Goal: Task Accomplishment & Management: Manage account settings

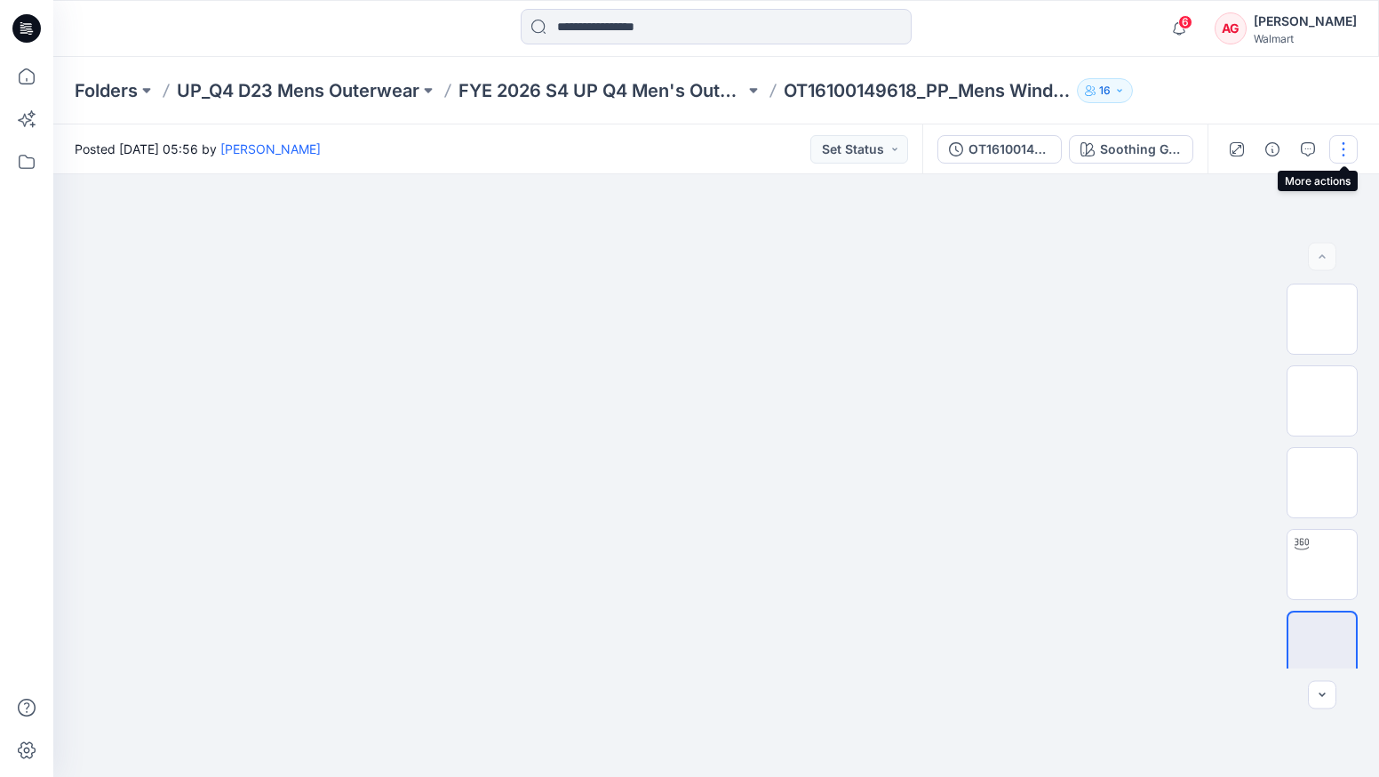
click at [1346, 153] on button "button" at bounding box center [1344, 149] width 28 height 28
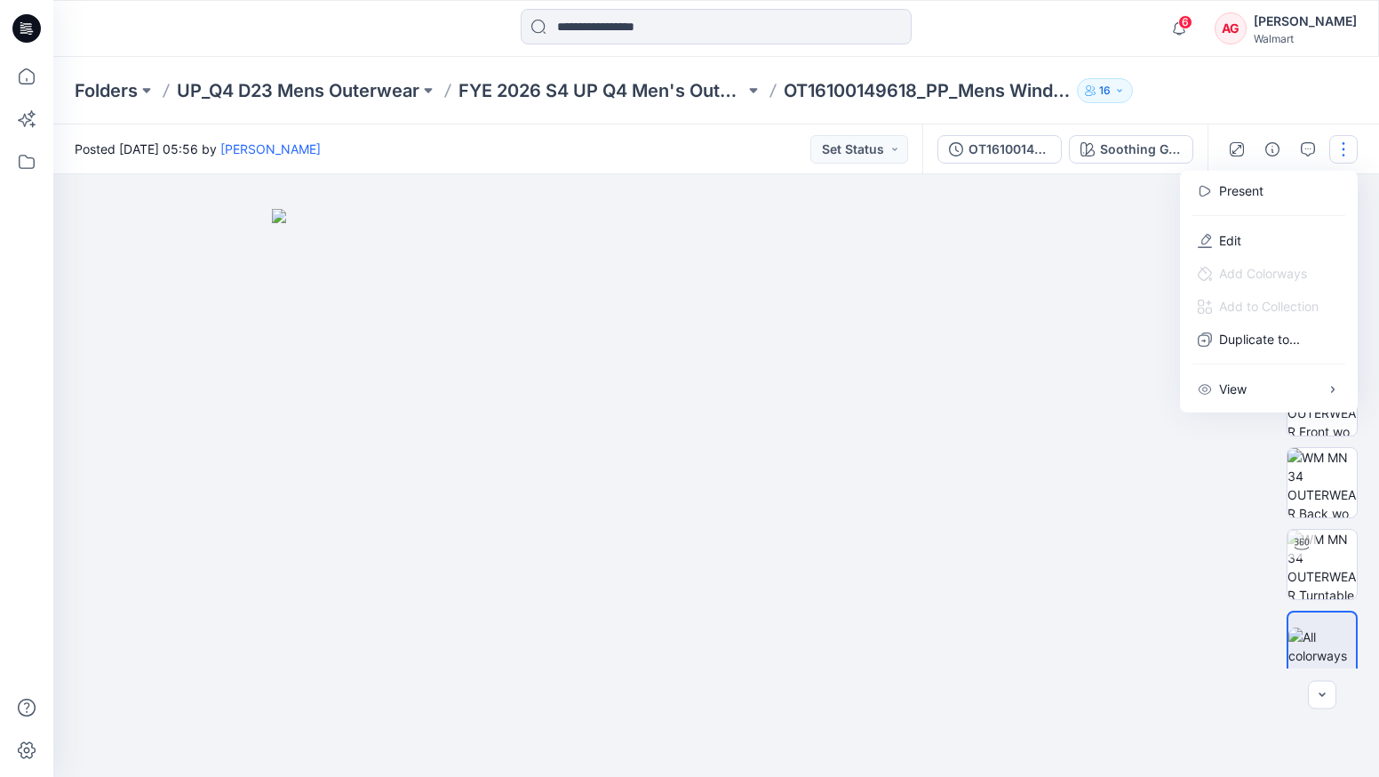
click at [1248, 113] on div "Folders UP_Q4 D23 Mens Outerwear FYE 2026 S4 UP Q4 Men's Outerwear OT1610014961…" at bounding box center [716, 91] width 1326 height 68
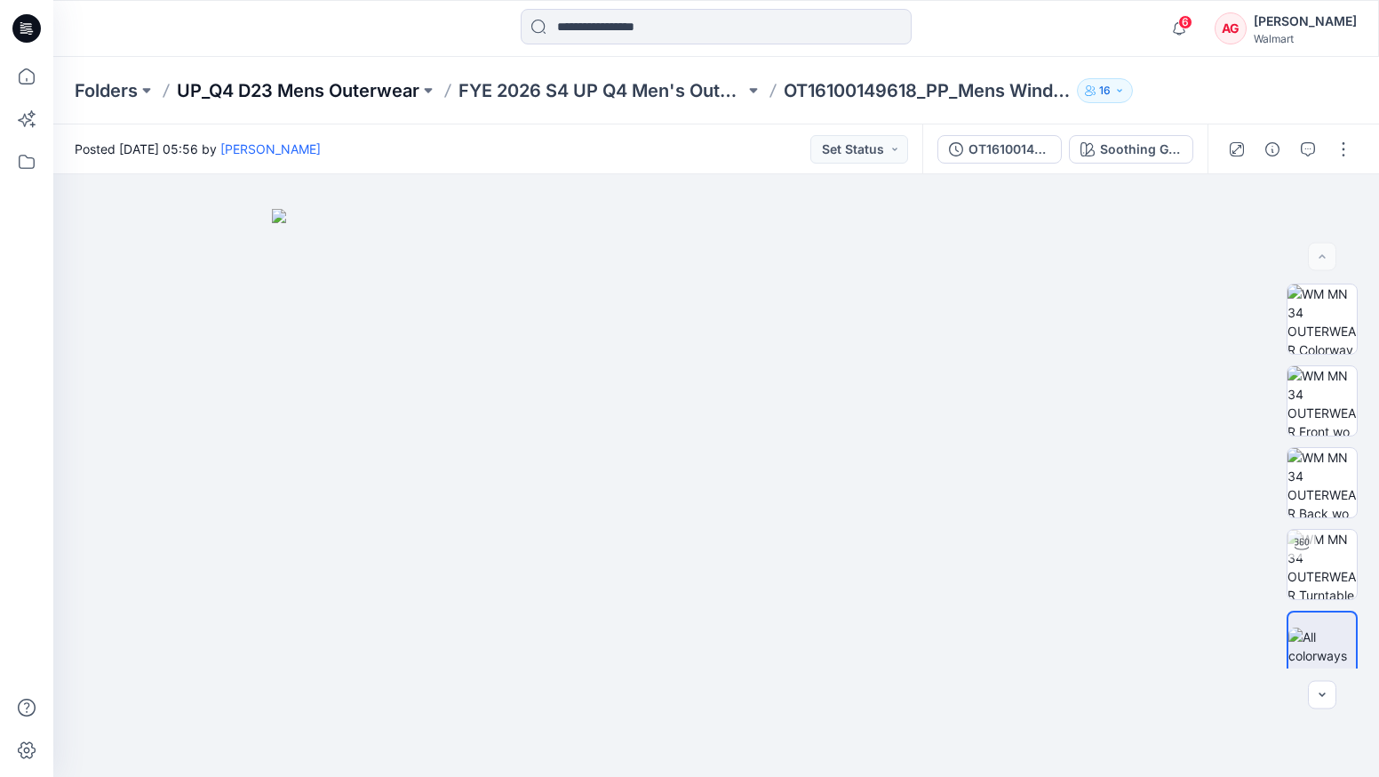
click at [363, 90] on p "UP_Q4 D23 Mens Outerwear" at bounding box center [298, 90] width 243 height 25
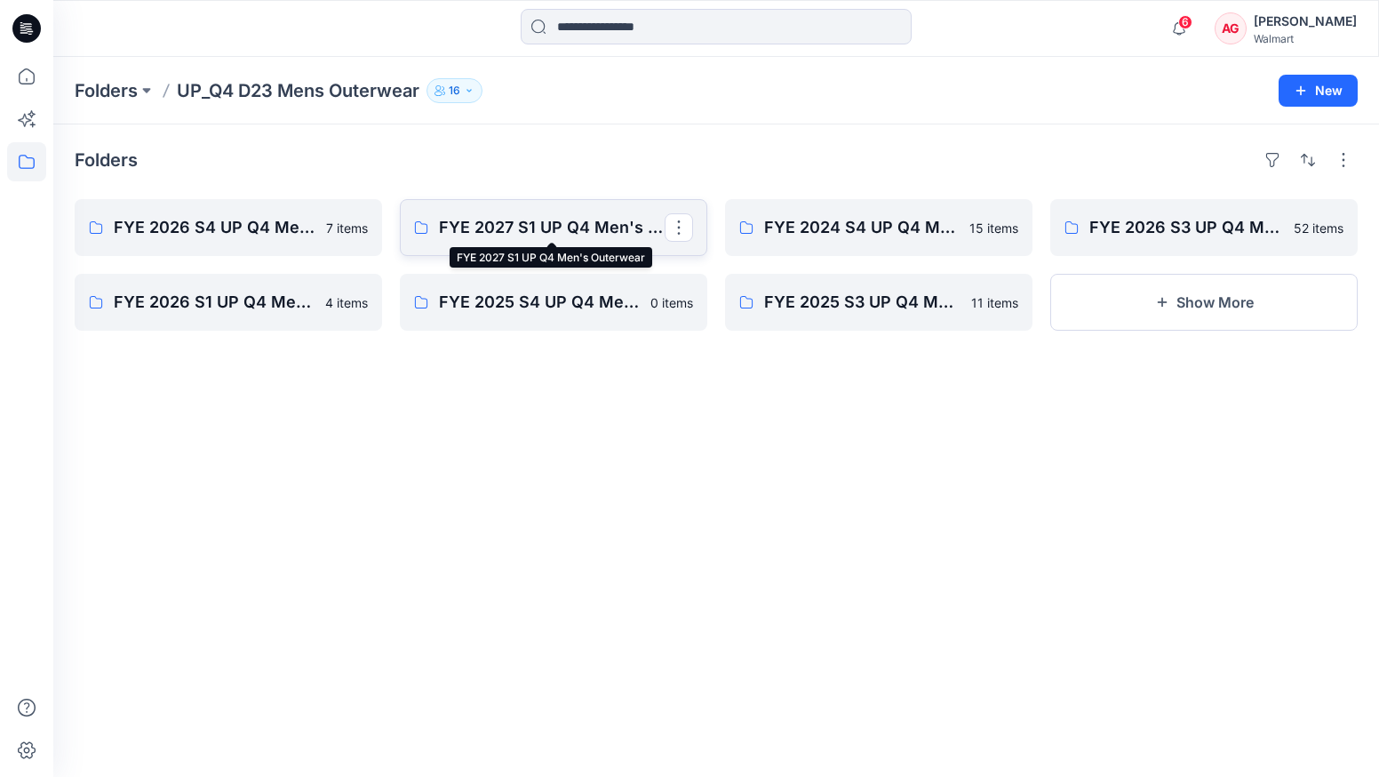
click at [625, 234] on p "FYE 2027 S1 UP Q4 Men's Outerwear" at bounding box center [552, 227] width 226 height 25
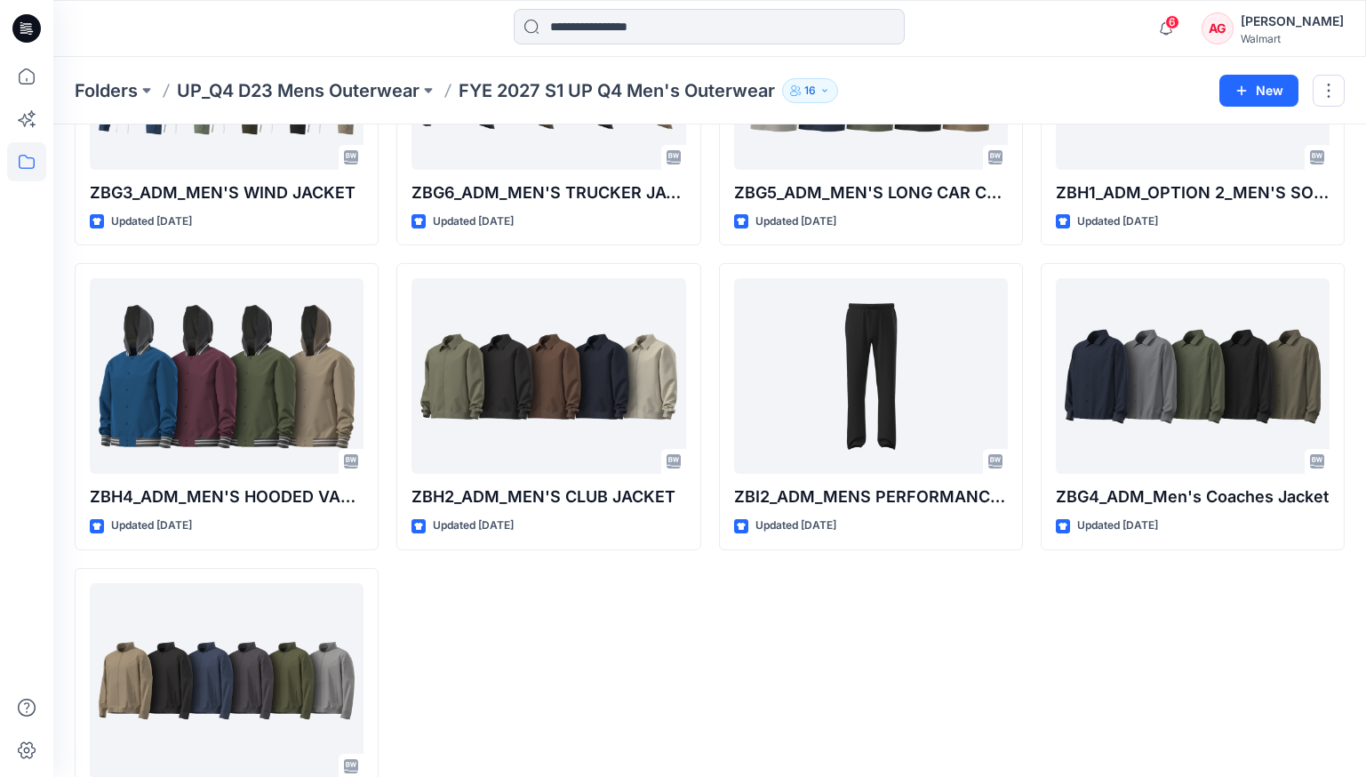
scroll to position [1861, 0]
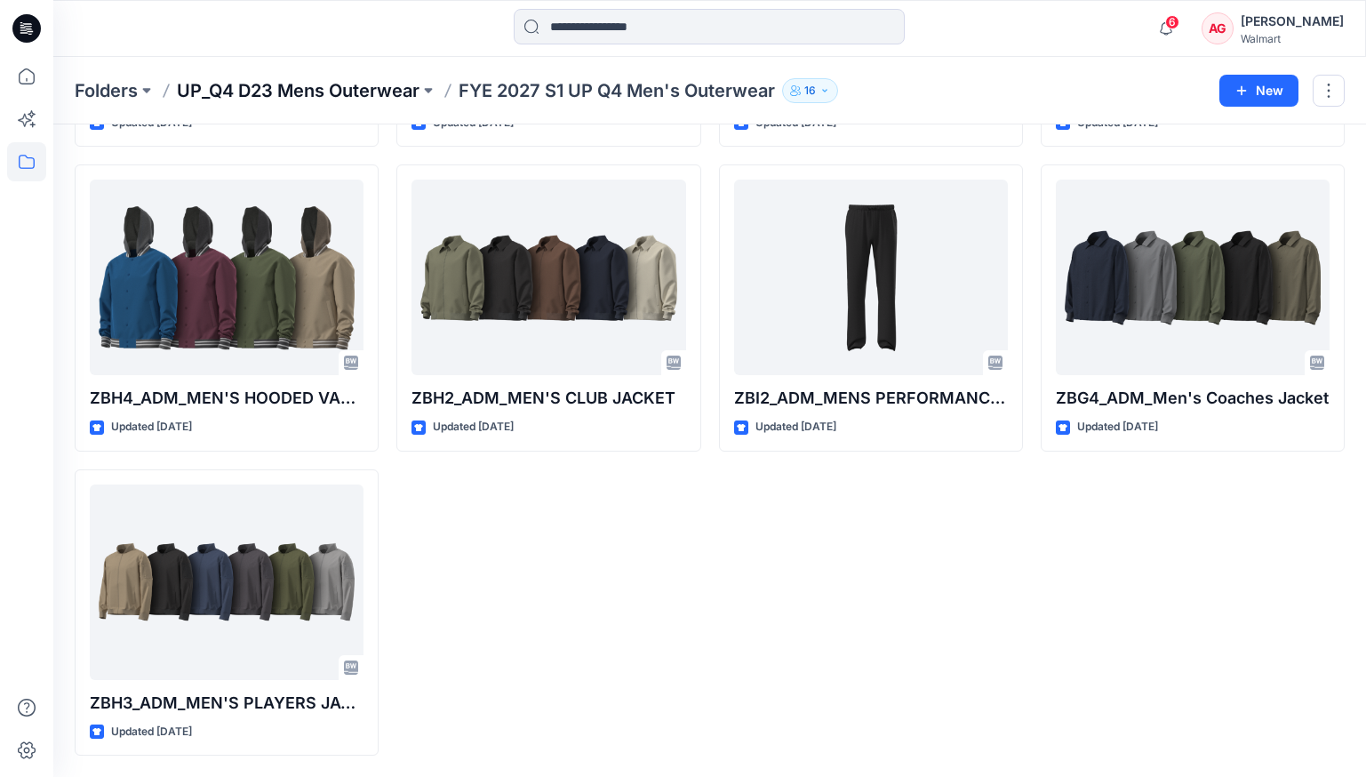
click at [390, 91] on p "UP_Q4 D23 Mens Outerwear" at bounding box center [298, 90] width 243 height 25
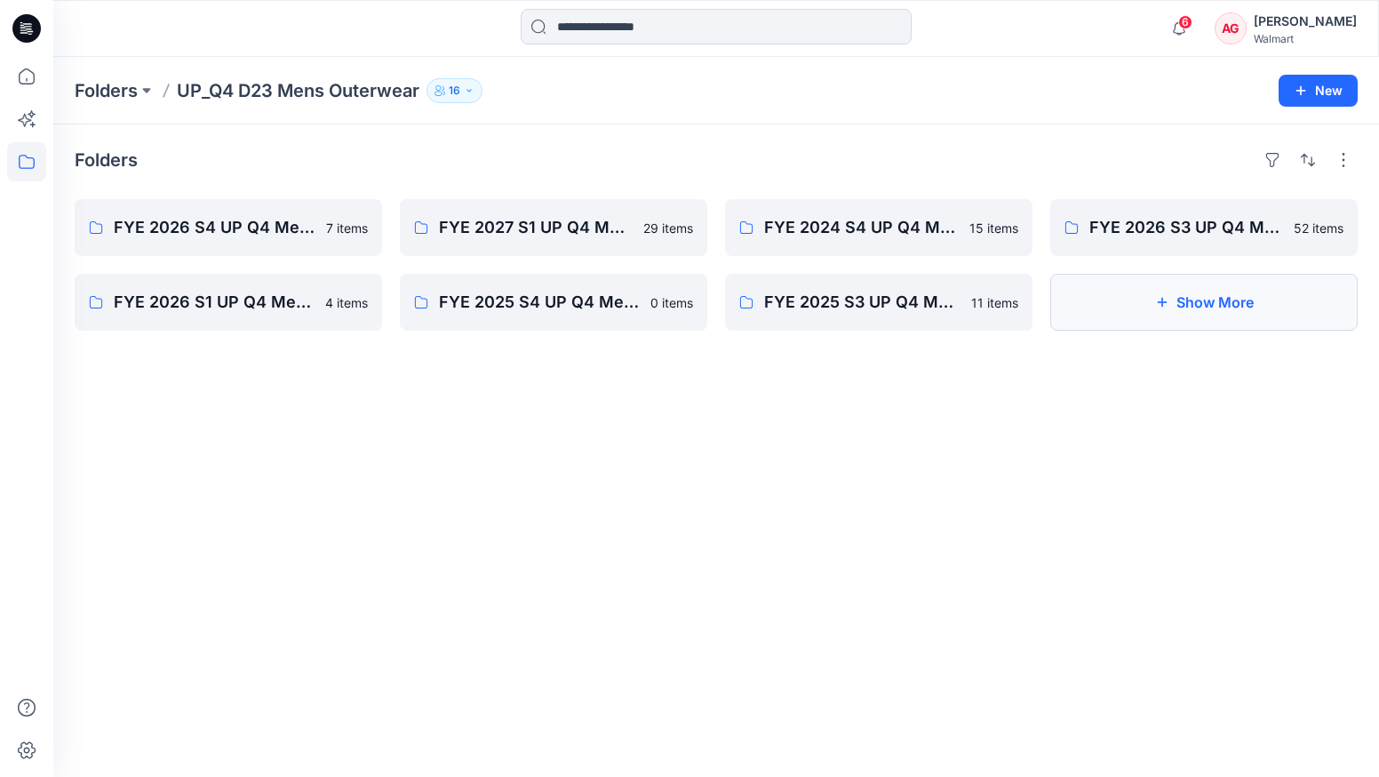
click at [1171, 289] on button "Show More" at bounding box center [1204, 302] width 308 height 57
click at [1344, 161] on button "button" at bounding box center [1344, 160] width 28 height 28
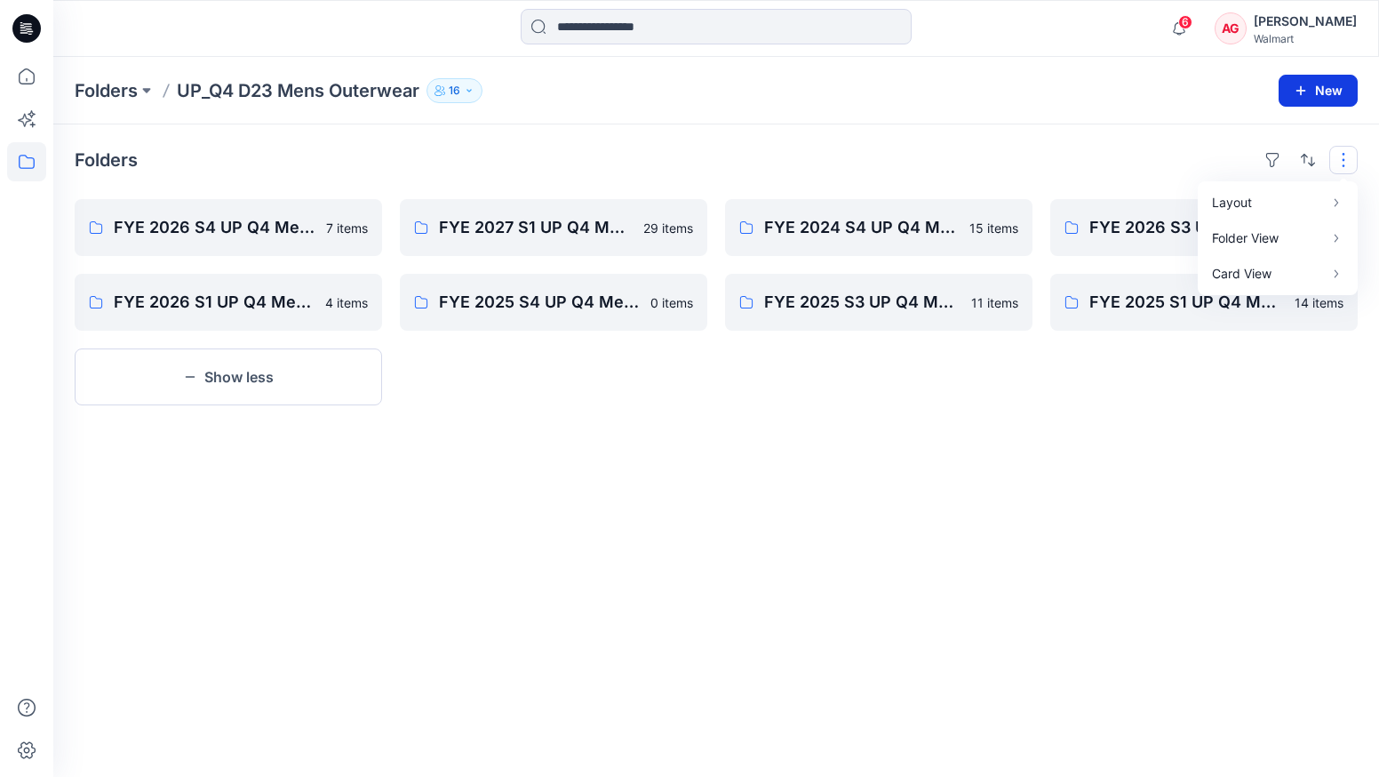
click at [1305, 95] on icon "button" at bounding box center [1301, 91] width 14 height 14
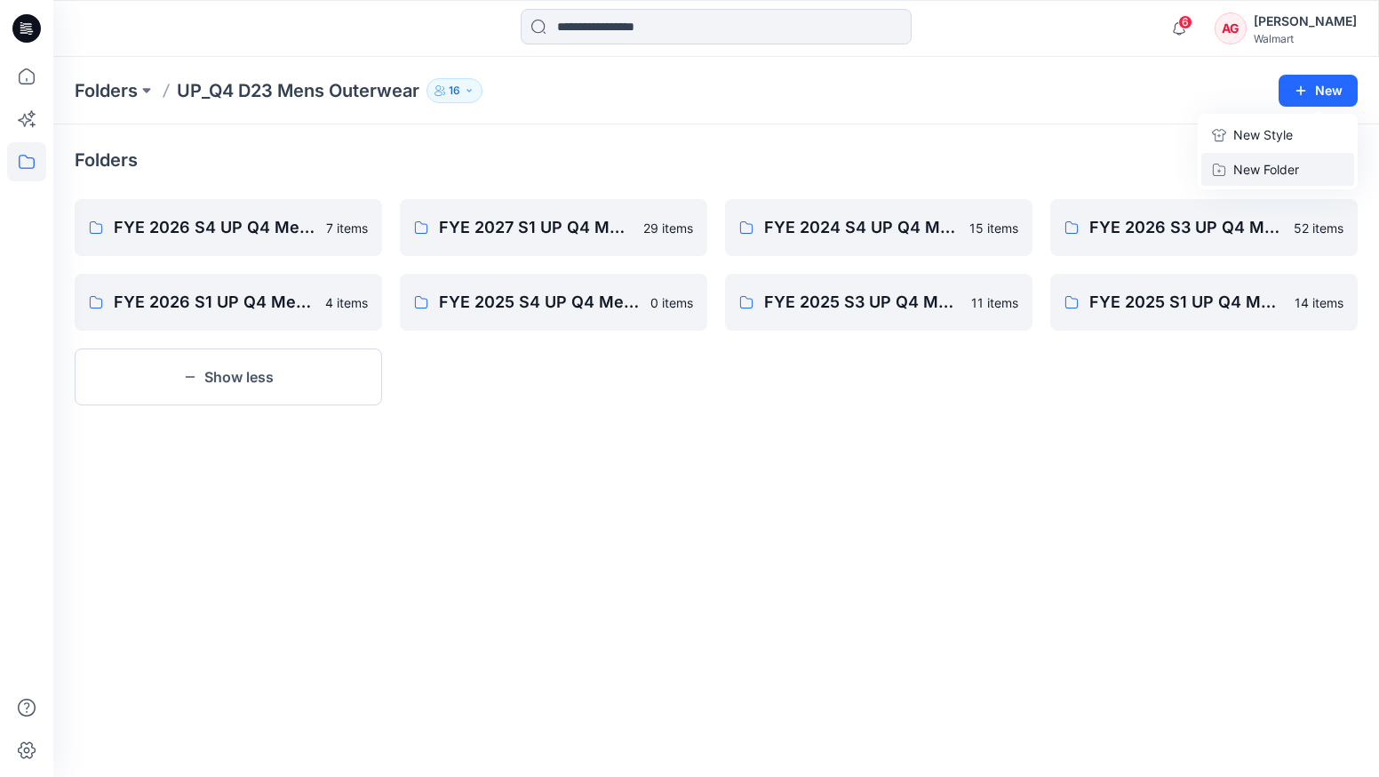
click at [1277, 164] on p "New Folder" at bounding box center [1267, 169] width 66 height 19
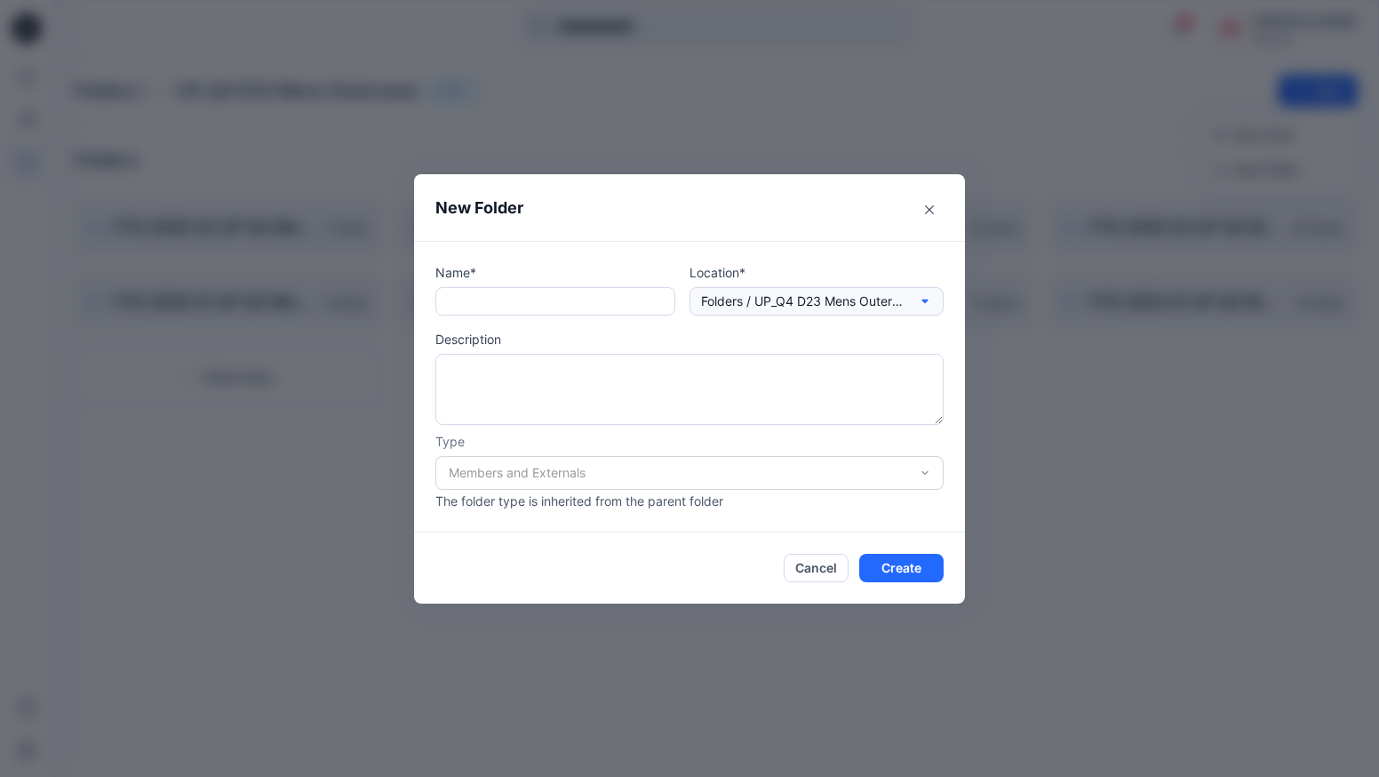
click at [924, 302] on icon "button" at bounding box center [925, 301] width 6 height 4
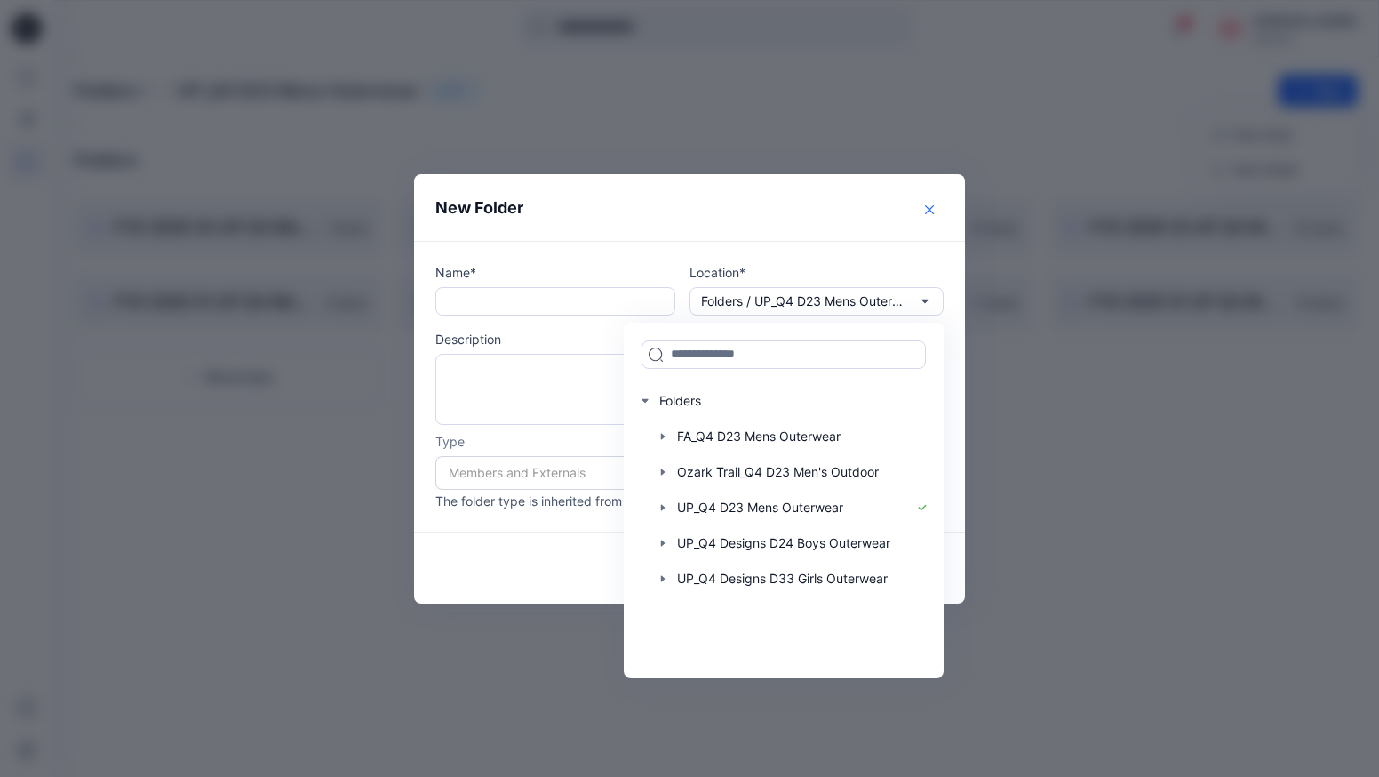
click at [933, 208] on icon "Close" at bounding box center [929, 209] width 9 height 9
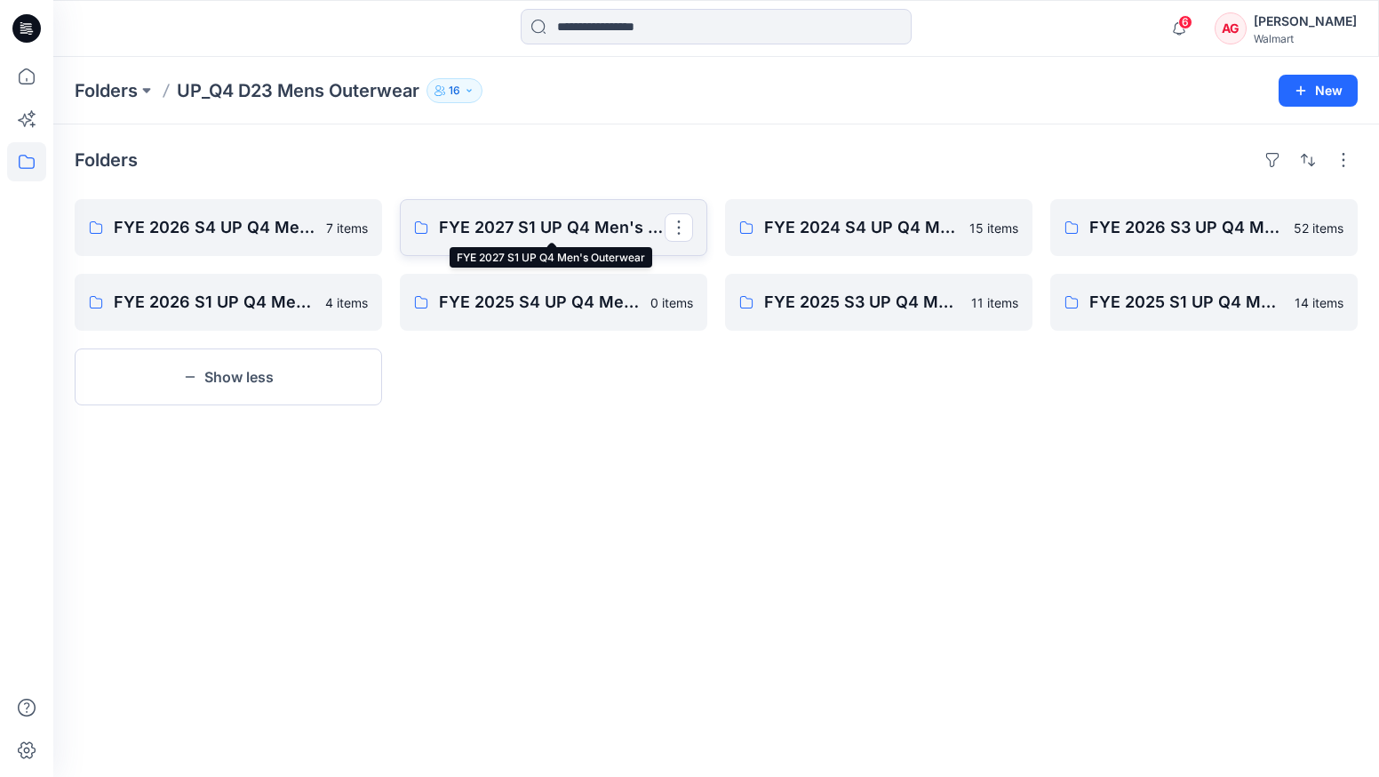
click at [574, 229] on p "FYE 2027 S1 UP Q4 Men's Outerwear" at bounding box center [552, 227] width 226 height 25
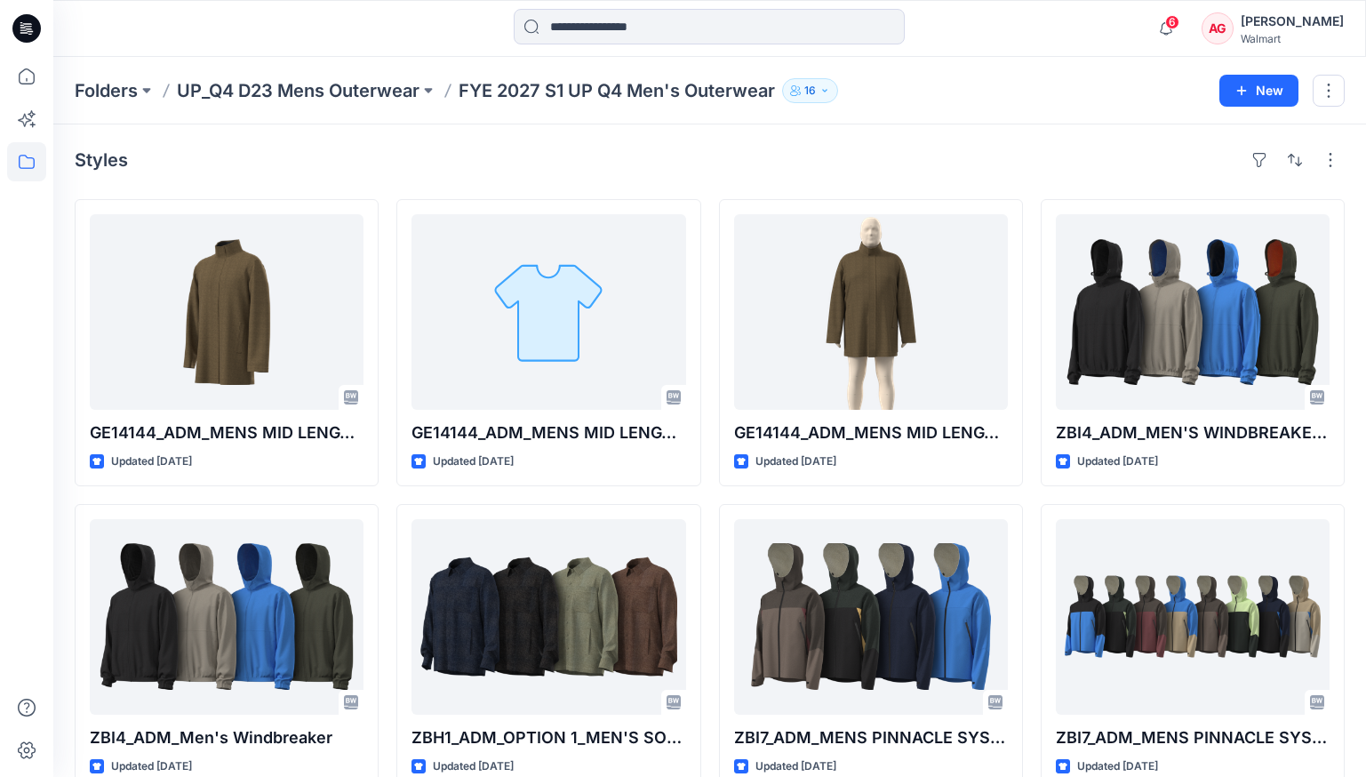
click at [486, 82] on p "FYE 2027 S1 UP Q4 Men's Outerwear" at bounding box center [617, 90] width 316 height 25
drag, startPoint x: 458, startPoint y: 90, endPoint x: 968, endPoint y: 97, distance: 510.2
click at [778, 97] on div "Folders UP_Q4 D23 Mens Outerwear FYE 2027 S1 UP Q4 Men's Outerwear 16" at bounding box center [640, 90] width 1131 height 25
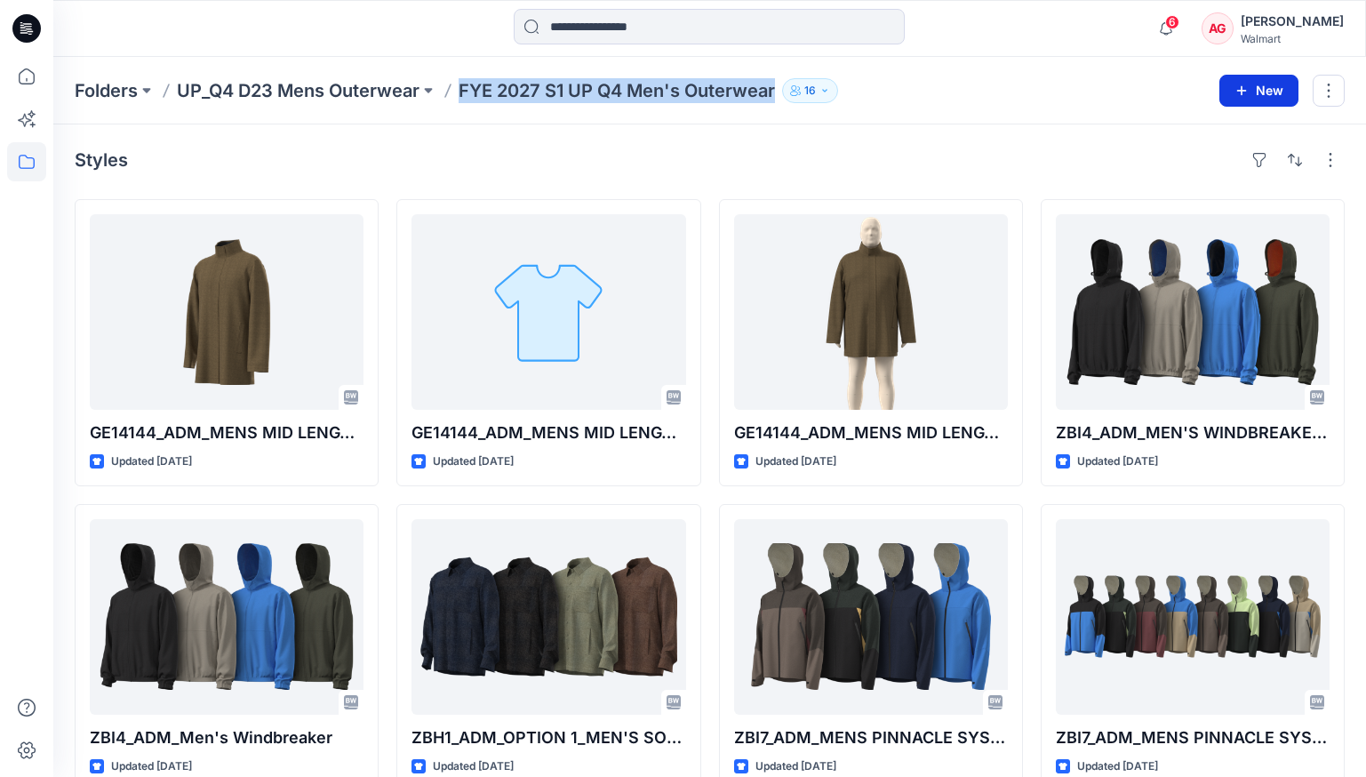
copy p "FYE 2027 S1 UP Q4 Men's Outerwear"
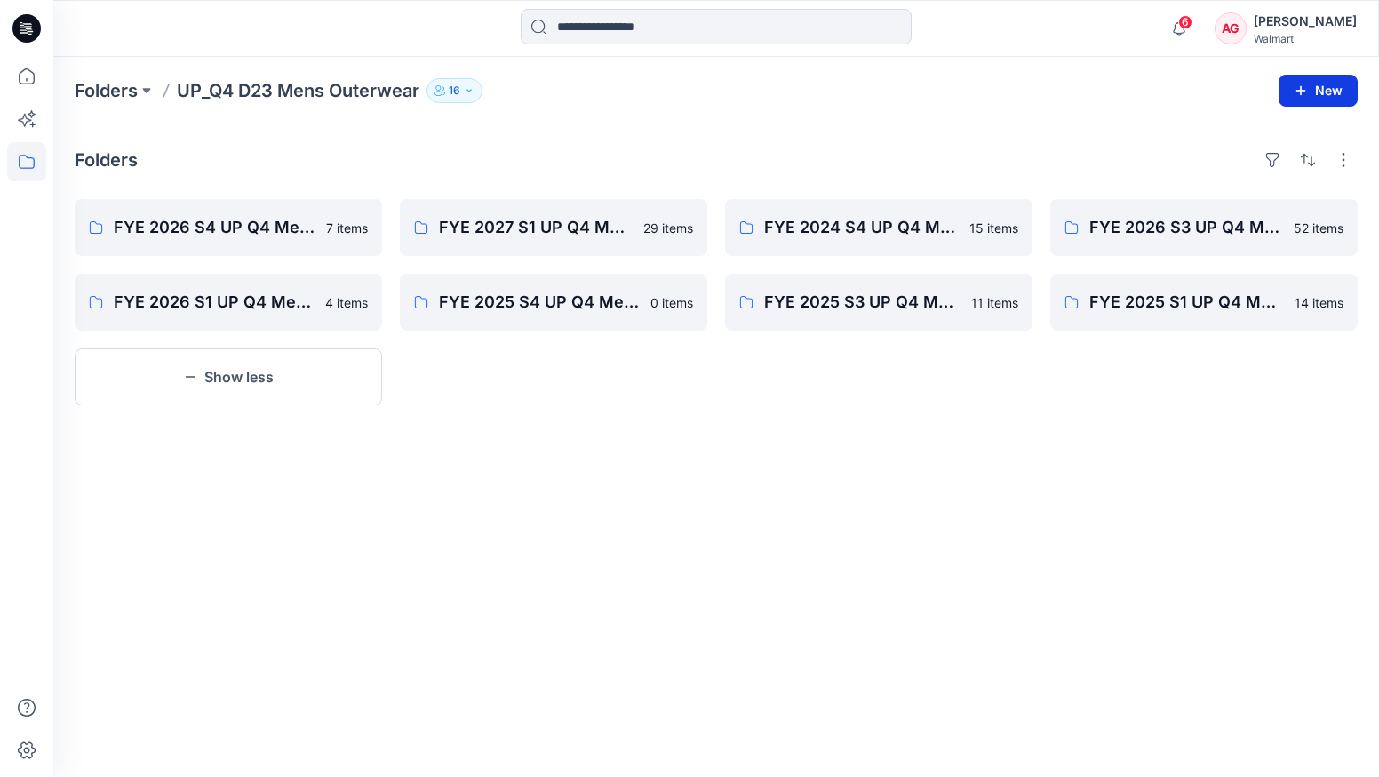
click at [1335, 91] on button "New" at bounding box center [1318, 91] width 79 height 32
click at [1255, 164] on p "New Folder" at bounding box center [1267, 169] width 66 height 19
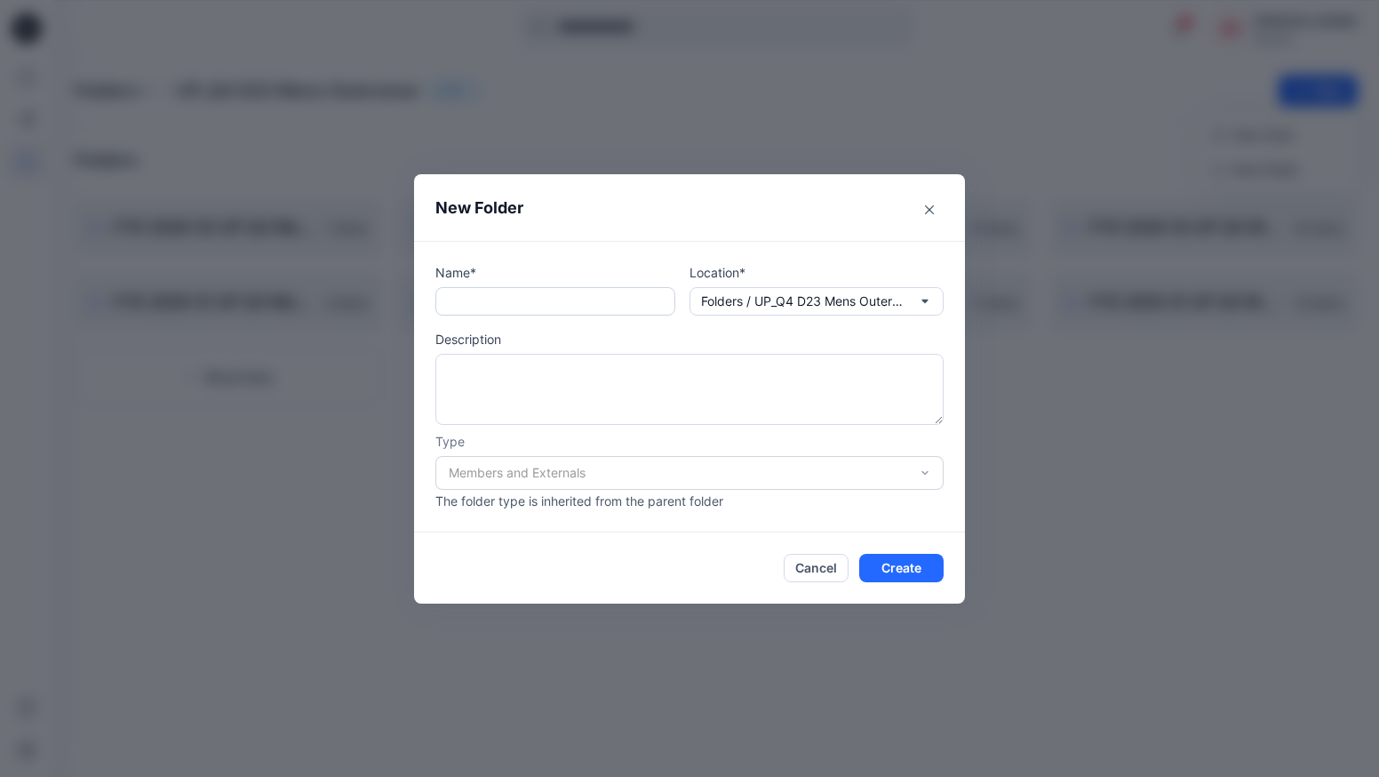
click at [514, 312] on input "text" at bounding box center [555, 301] width 240 height 28
click at [566, 309] on input "text" at bounding box center [555, 301] width 240 height 28
paste input "**********"
click at [515, 301] on input "**********" at bounding box center [555, 301] width 240 height 28
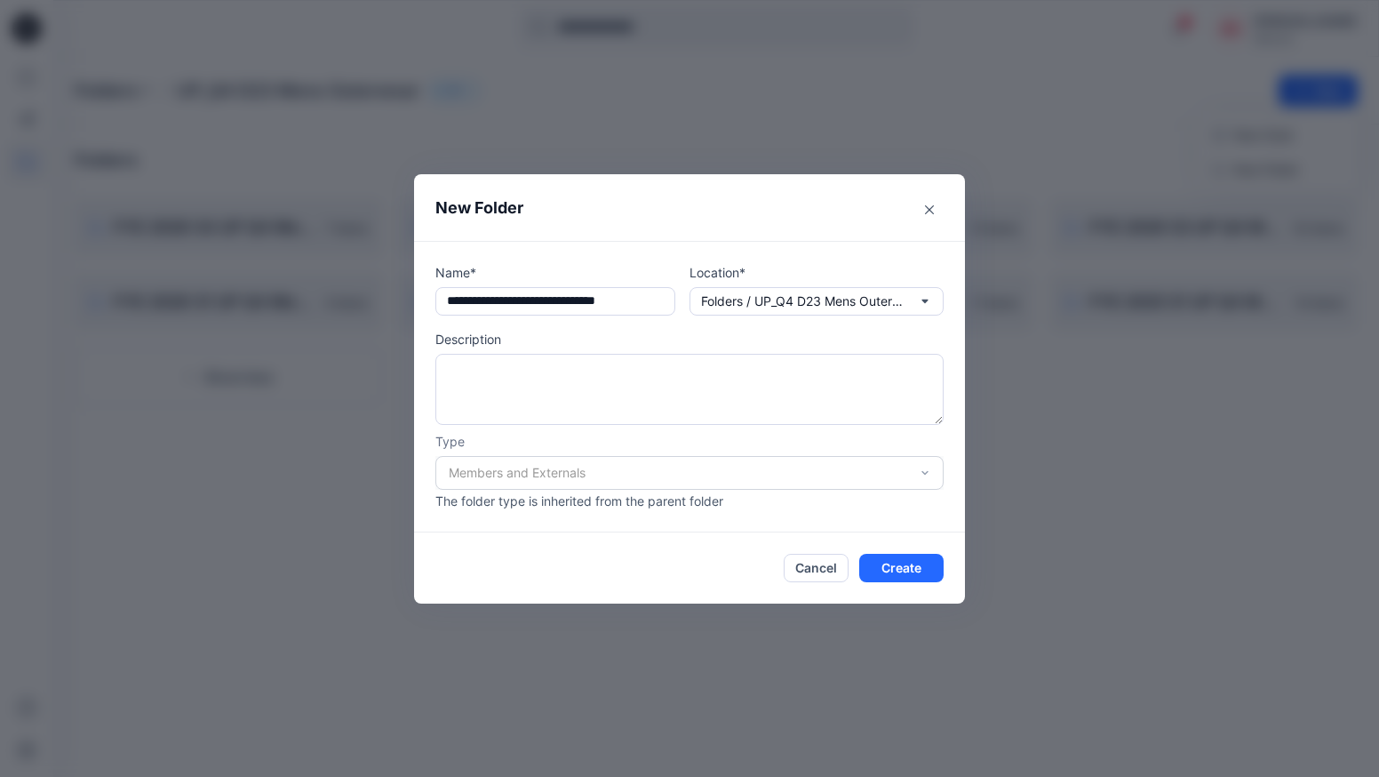
type input "**********"
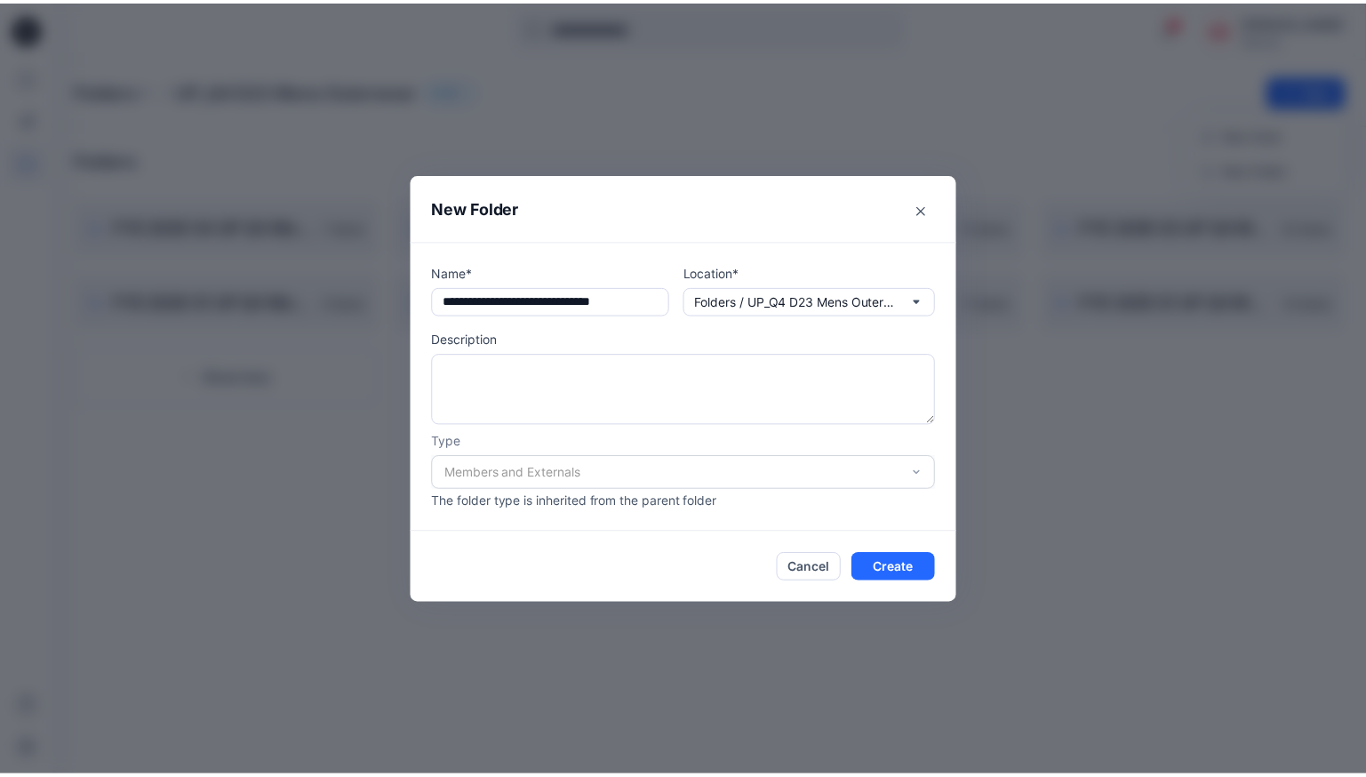
scroll to position [0, 0]
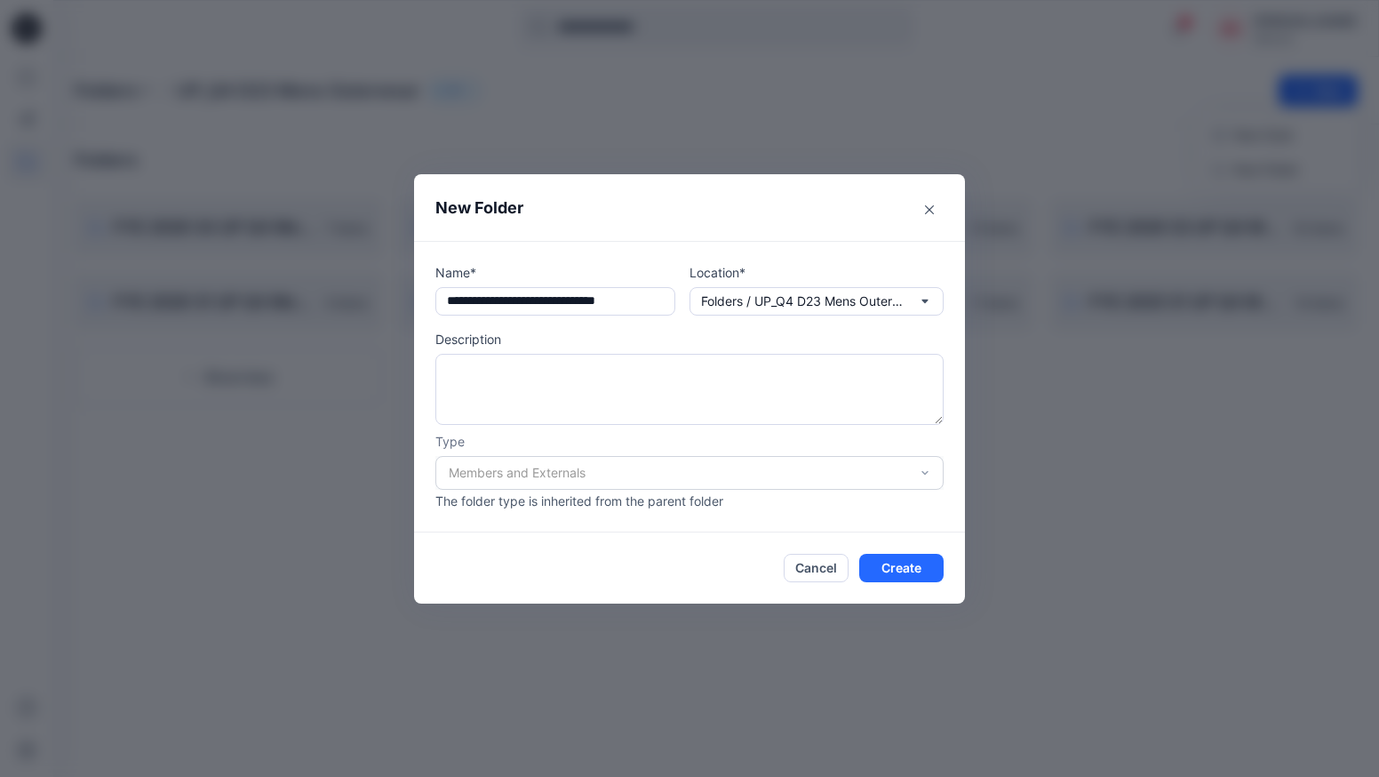
click at [915, 463] on div "Members and Externals" at bounding box center [689, 473] width 508 height 34
click at [926, 475] on div "Members and Externals" at bounding box center [689, 473] width 508 height 34
click at [919, 471] on div "Members and Externals" at bounding box center [689, 473] width 508 height 34
click at [912, 575] on button "Create" at bounding box center [901, 568] width 84 height 28
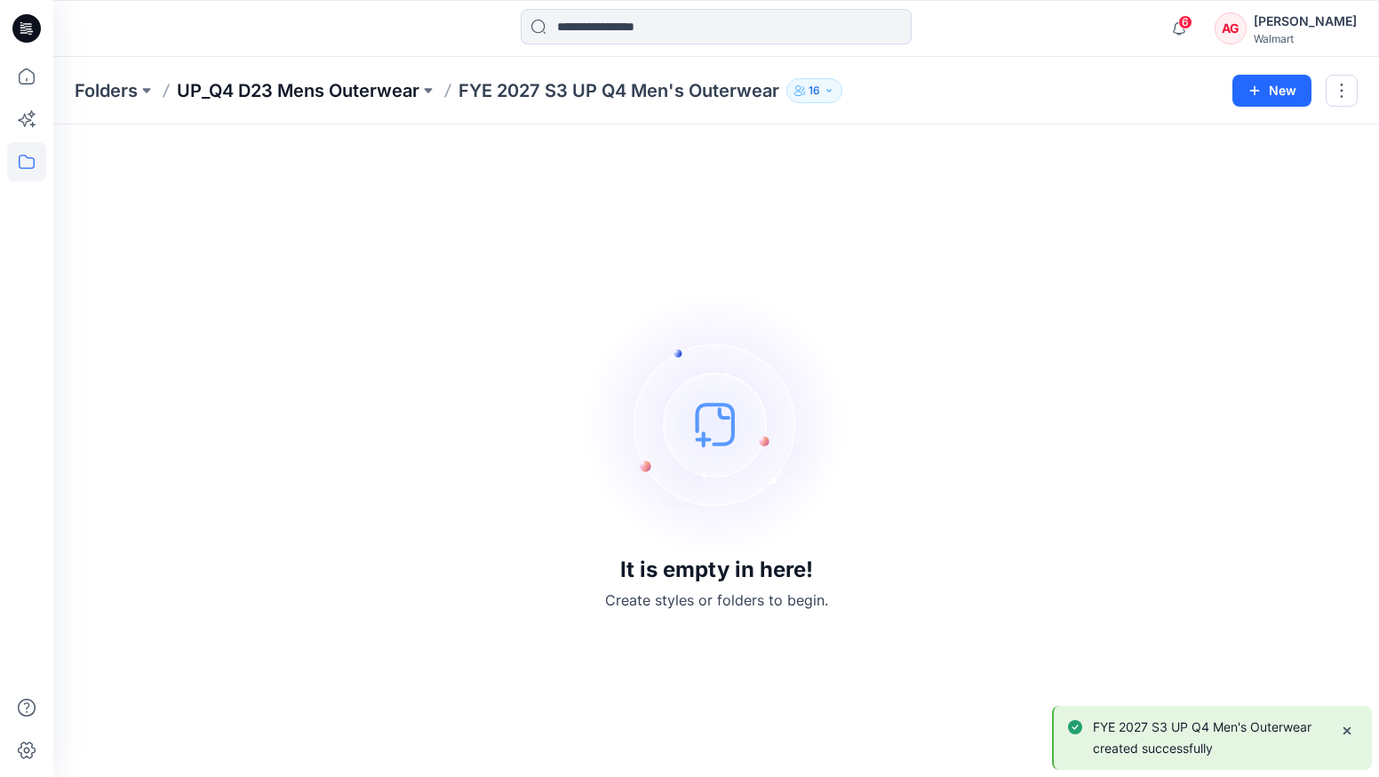
click at [332, 86] on p "UP_Q4 D23 Mens Outerwear" at bounding box center [298, 90] width 243 height 25
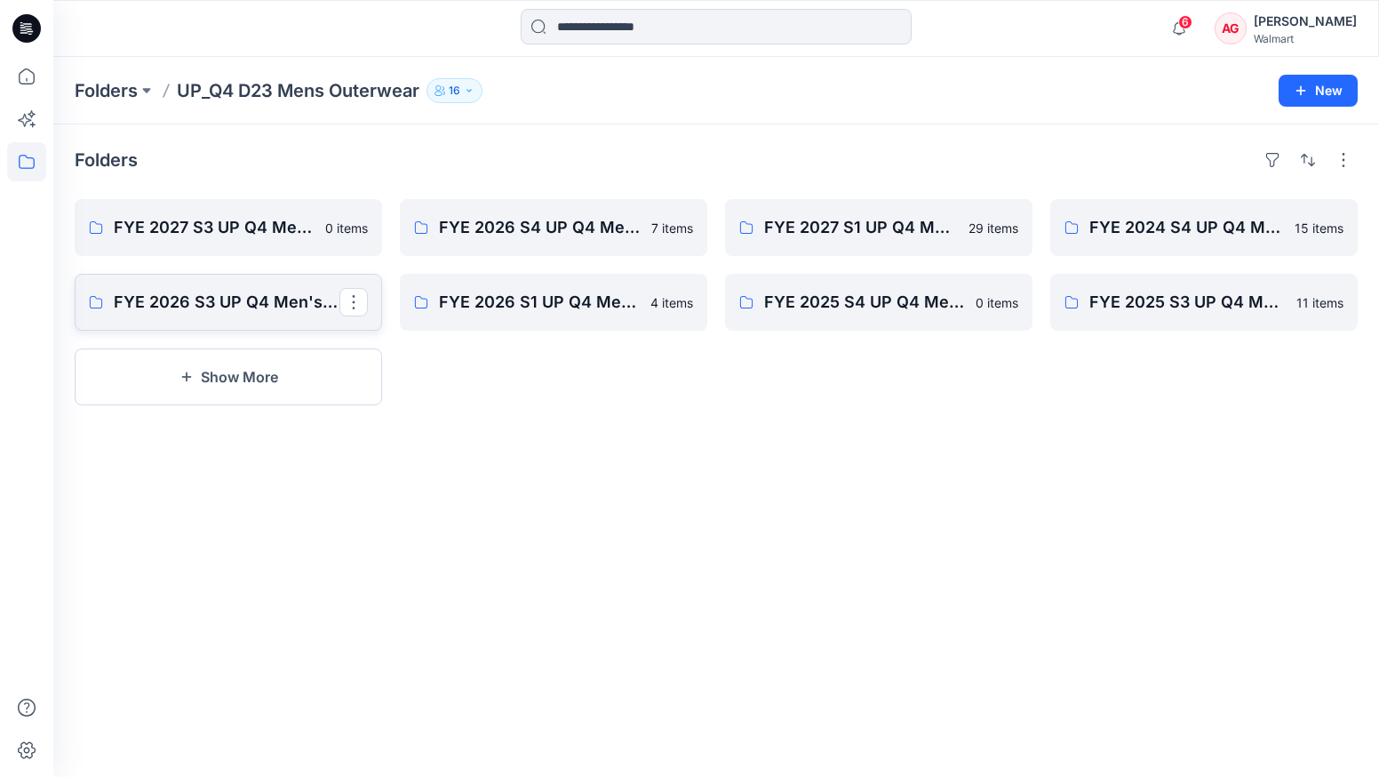
click at [266, 310] on p "FYE 2026 S3 UP Q4 Men's Outerwear" at bounding box center [227, 302] width 226 height 25
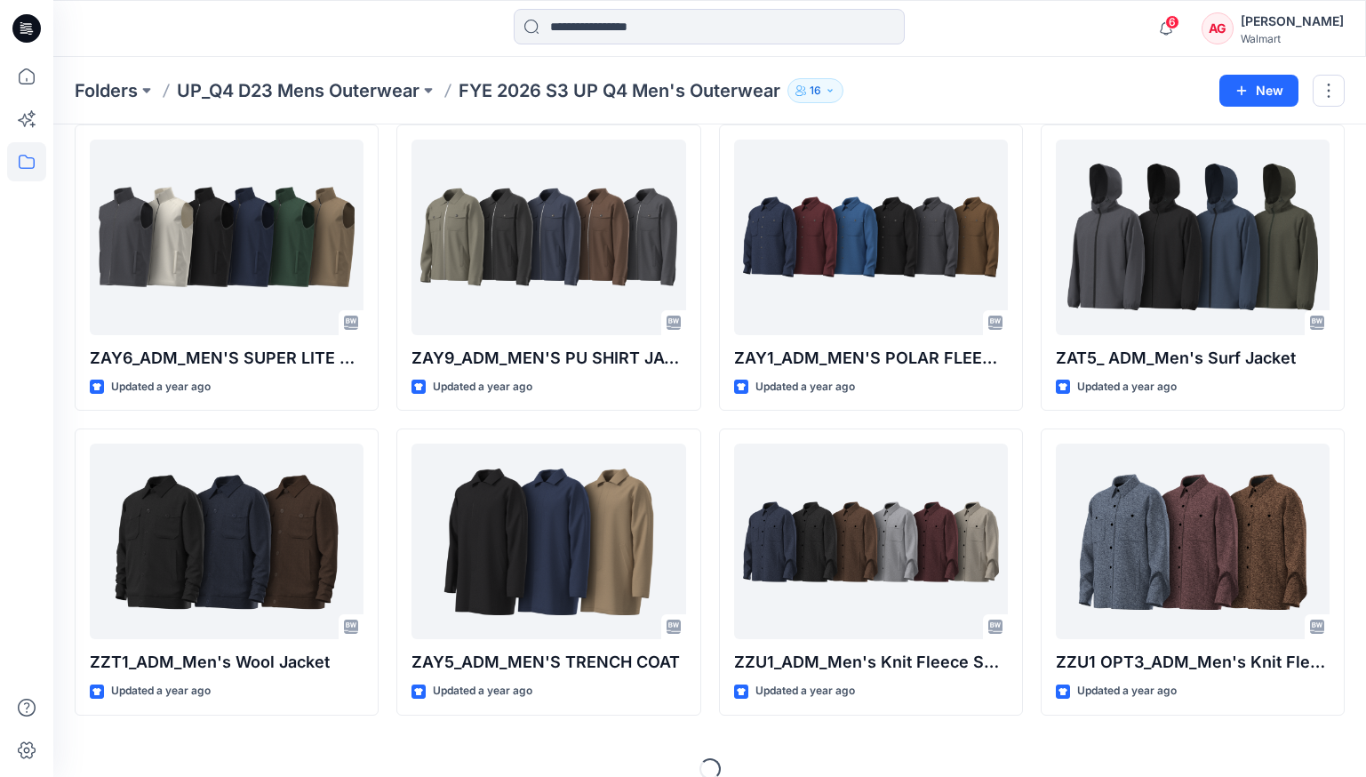
scroll to position [2230, 0]
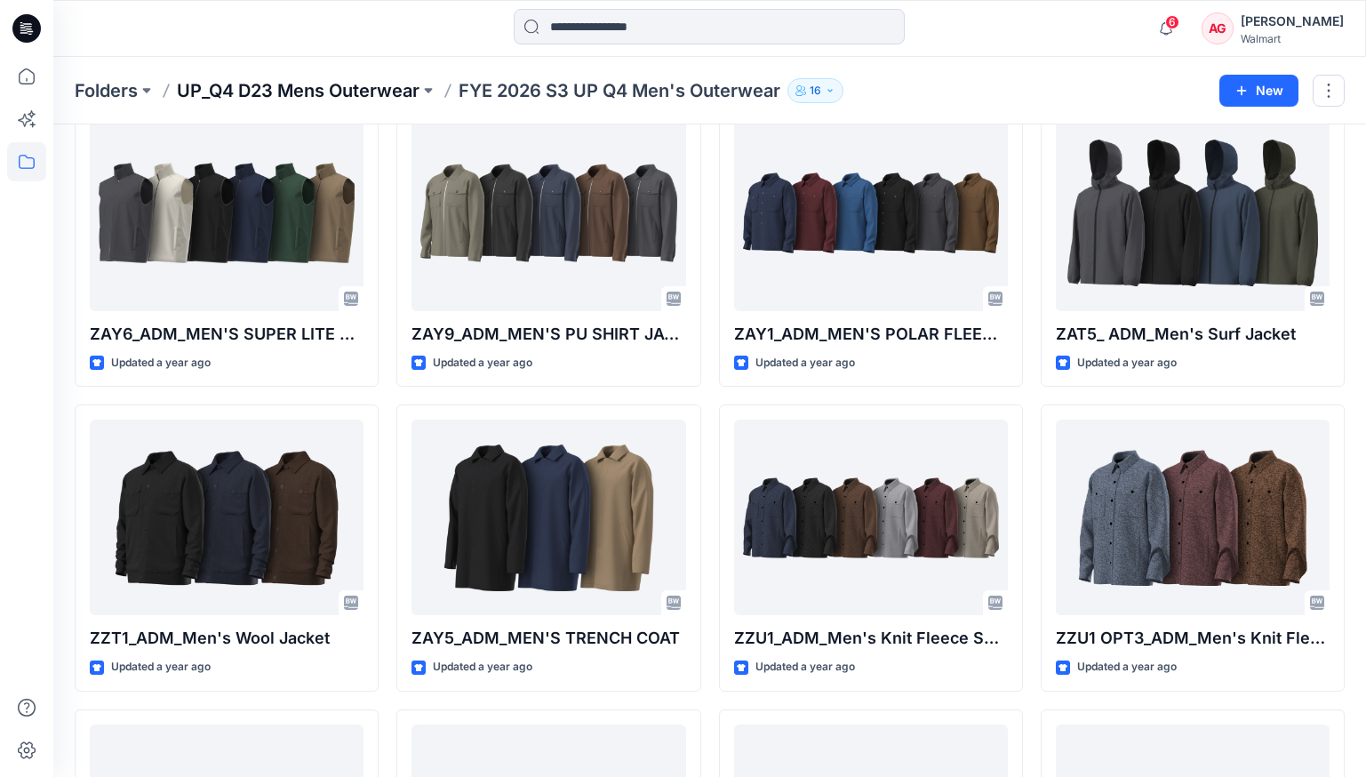
click at [318, 96] on p "UP_Q4 D23 Mens Outerwear" at bounding box center [298, 90] width 243 height 25
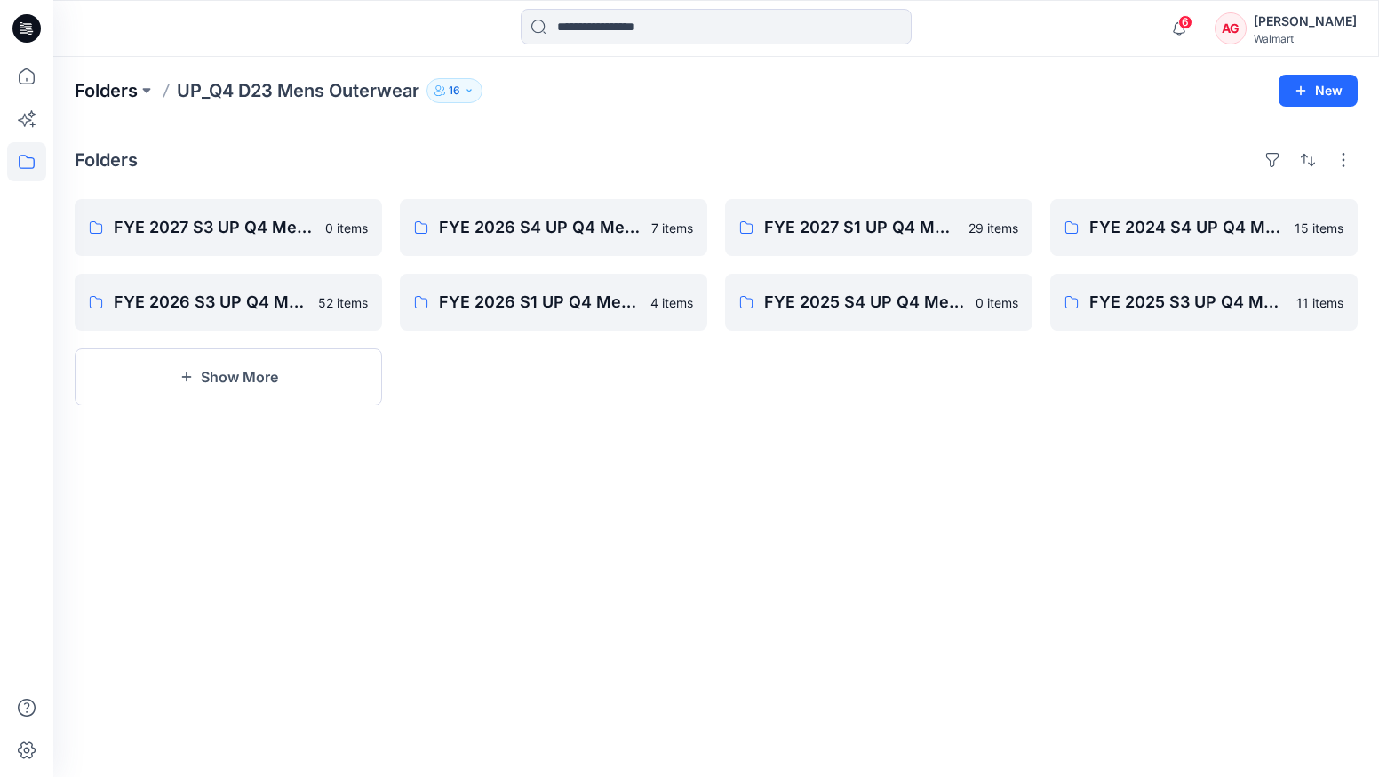
click at [123, 92] on p "Folders" at bounding box center [106, 90] width 63 height 25
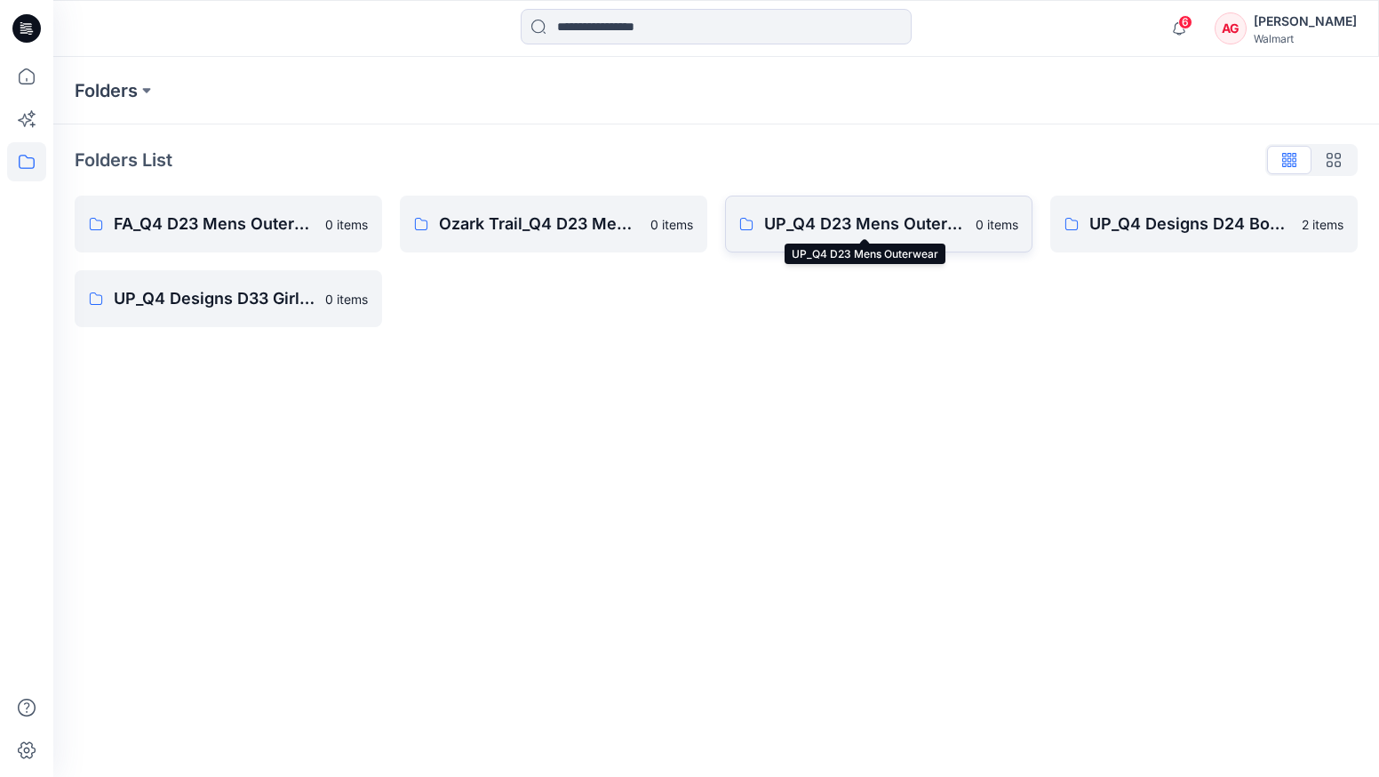
click at [832, 226] on p "UP_Q4 D23 Mens Outerwear" at bounding box center [864, 224] width 201 height 25
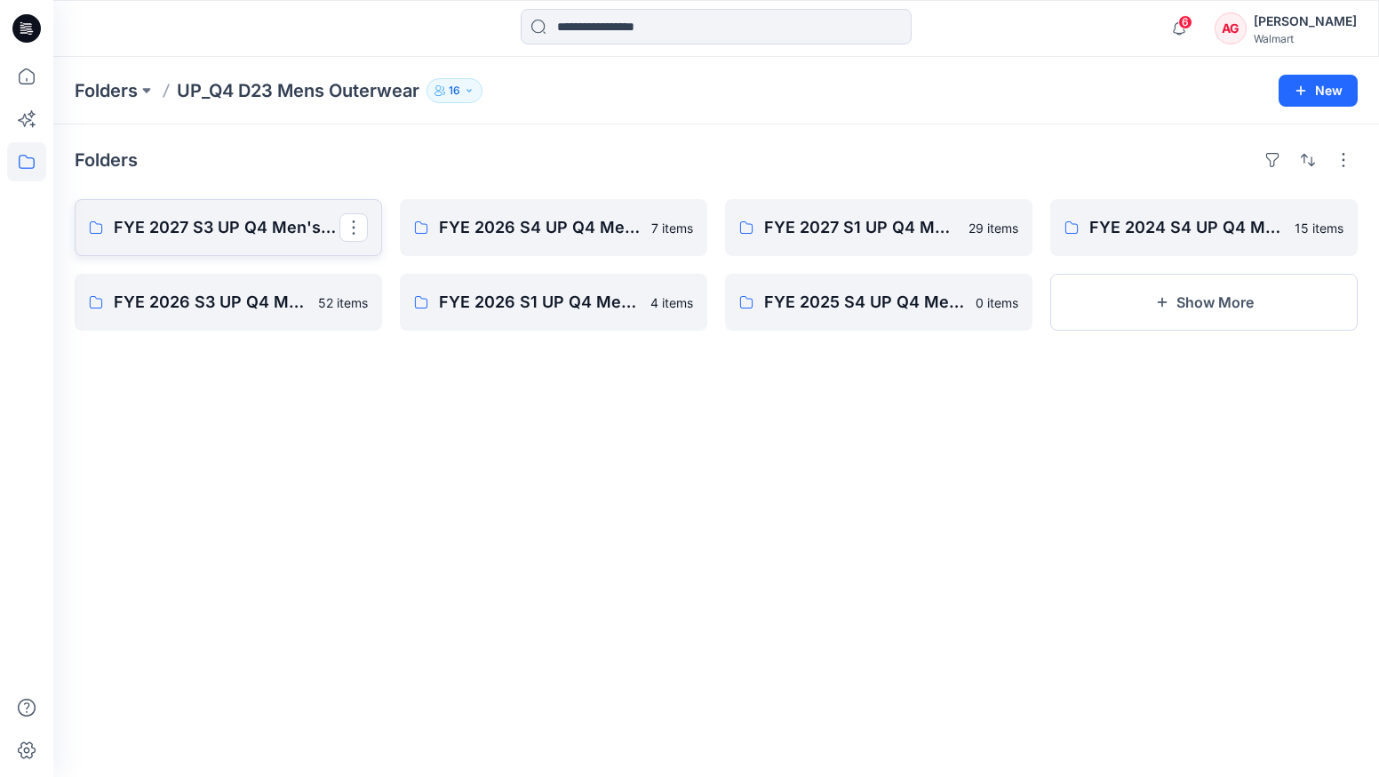
click at [294, 227] on p "FYE 2027 S3 UP Q4 Men's Outerwear" at bounding box center [227, 227] width 226 height 25
